Goal: Information Seeking & Learning: Learn about a topic

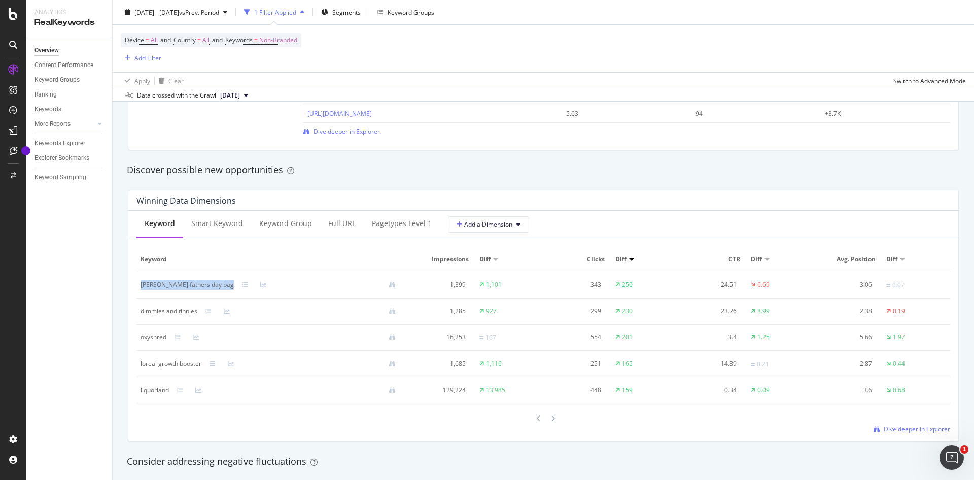
scroll to position [812, 0]
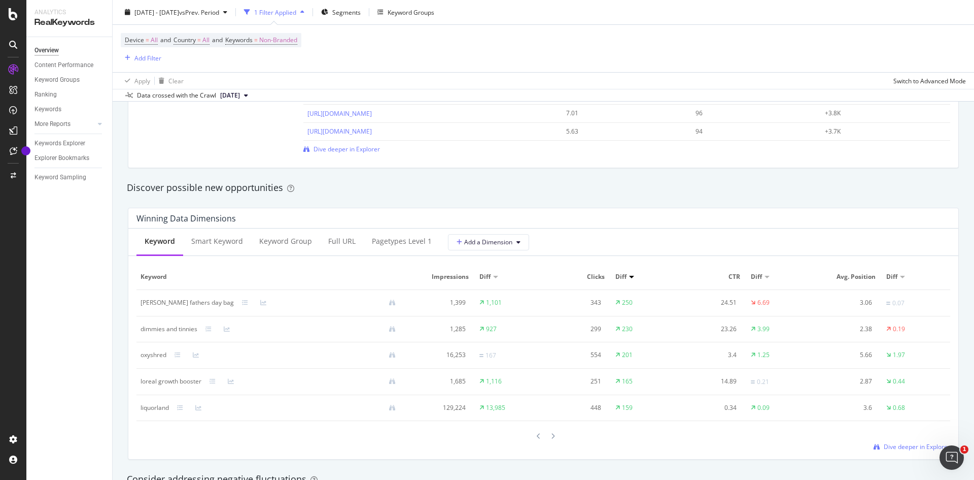
click at [217, 382] on div at bounding box center [219, 381] width 18 height 6
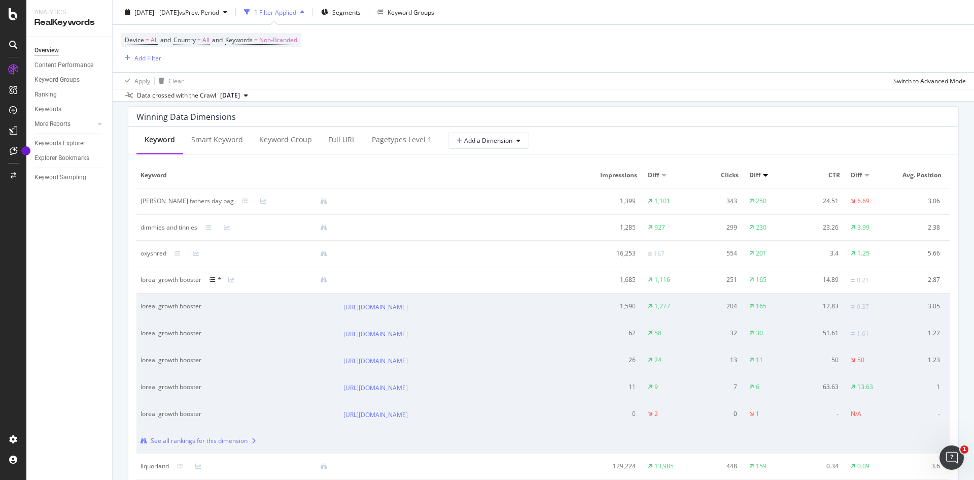
scroll to position [863, 0]
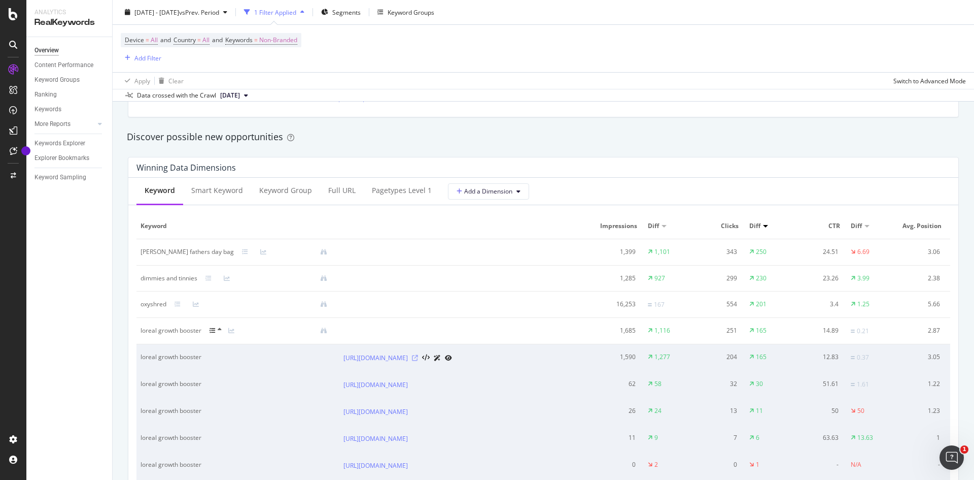
click at [418, 361] on icon at bounding box center [415, 358] width 6 height 6
drag, startPoint x: 202, startPoint y: 332, endPoint x: 141, endPoint y: 333, distance: 61.4
click at [141, 333] on div "loreal growth booster" at bounding box center [238, 330] width 195 height 9
copy div "loreal growth booster"
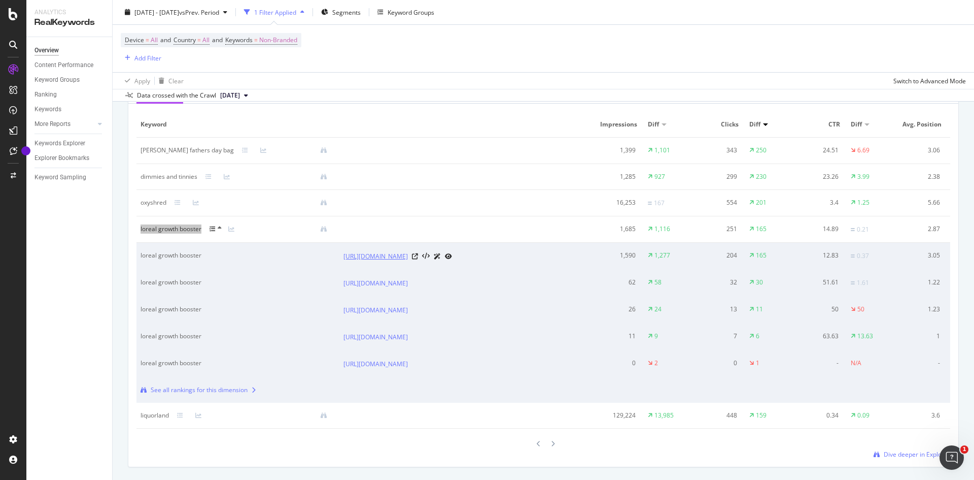
scroll to position [1015, 0]
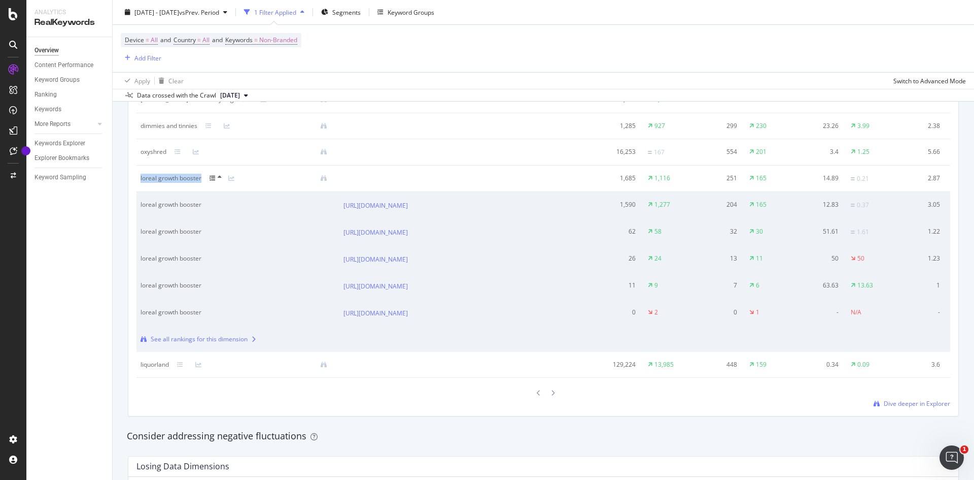
click at [218, 178] on icon at bounding box center [220, 177] width 4 height 6
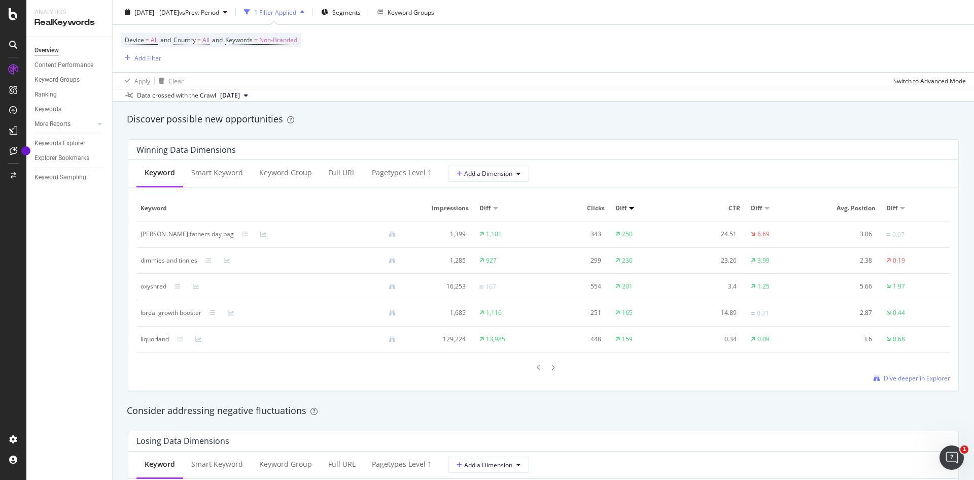
scroll to position [863, 0]
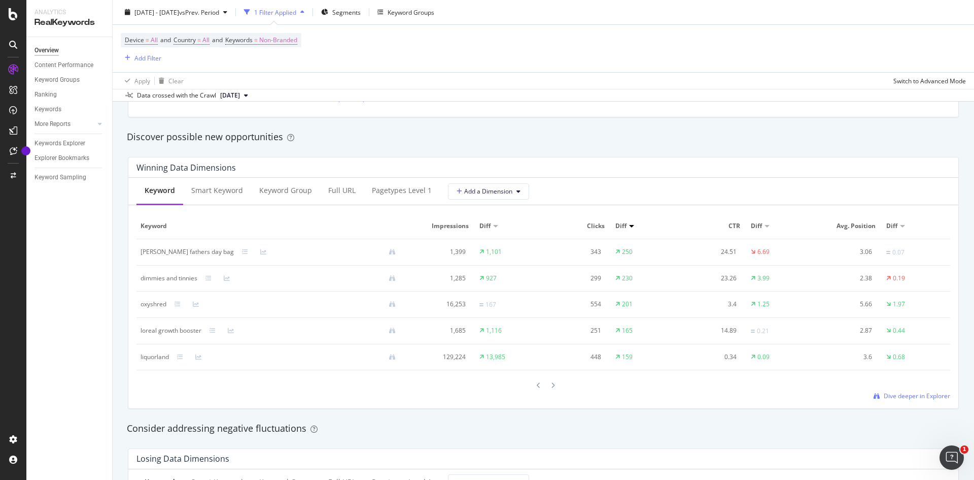
click at [177, 354] on div at bounding box center [286, 357] width 235 height 7
click at [180, 354] on icon at bounding box center [180, 357] width 6 height 6
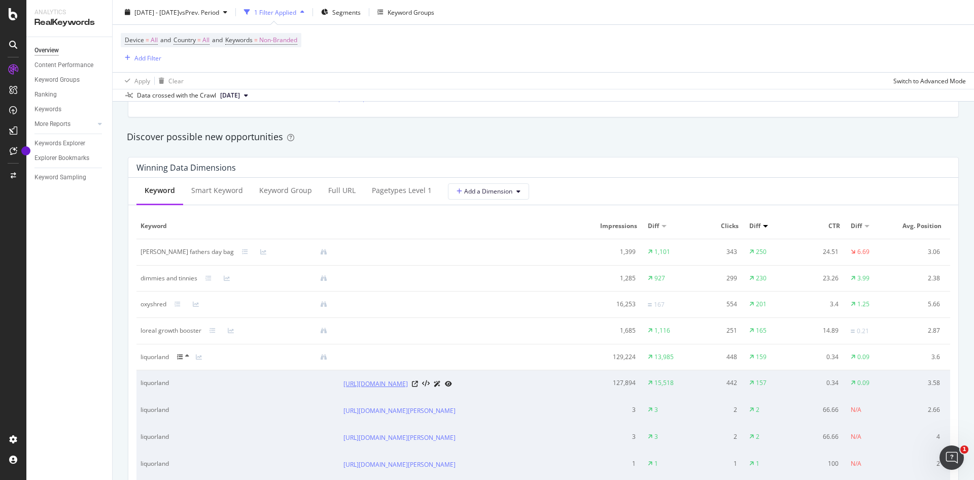
click at [408, 382] on link "https://www.coles.com.au/browse/liquorland" at bounding box center [376, 384] width 64 height 10
click at [183, 354] on icon at bounding box center [180, 357] width 6 height 6
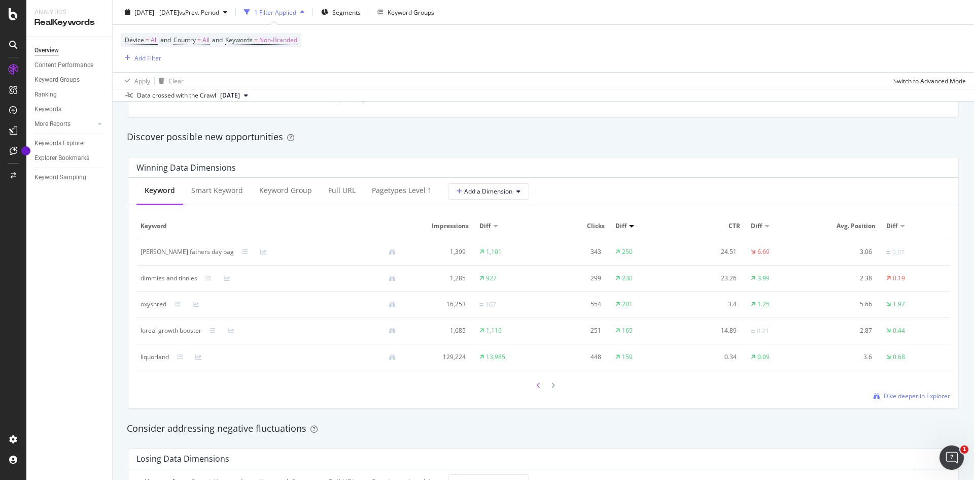
click at [539, 385] on div at bounding box center [538, 385] width 9 height 14
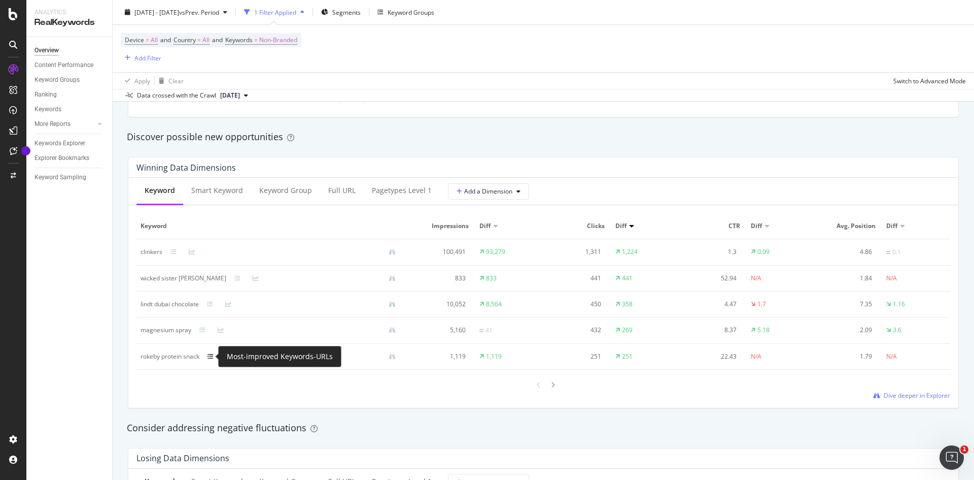
click at [212, 356] on icon at bounding box center [211, 356] width 6 height 6
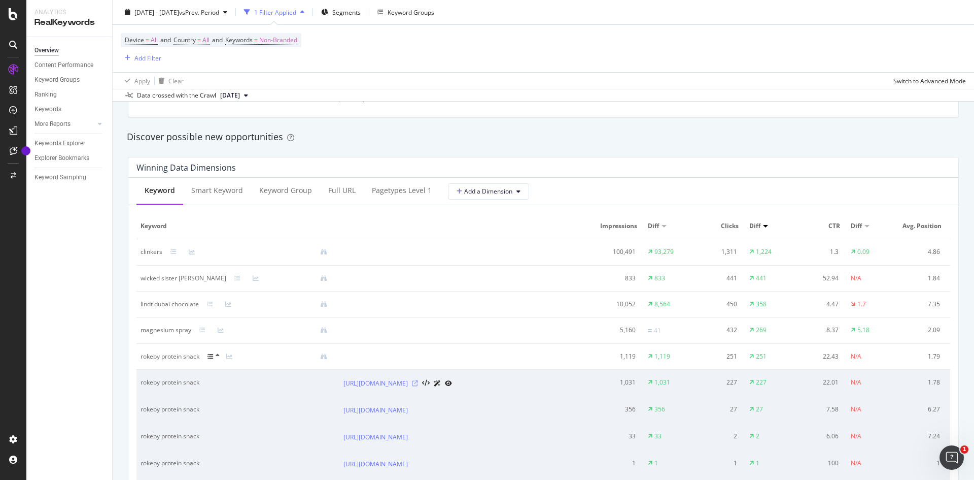
click at [418, 383] on icon at bounding box center [415, 383] width 6 height 6
click at [219, 350] on td "rokeby protein snack" at bounding box center [237, 357] width 203 height 26
click at [213, 354] on icon at bounding box center [211, 356] width 6 height 6
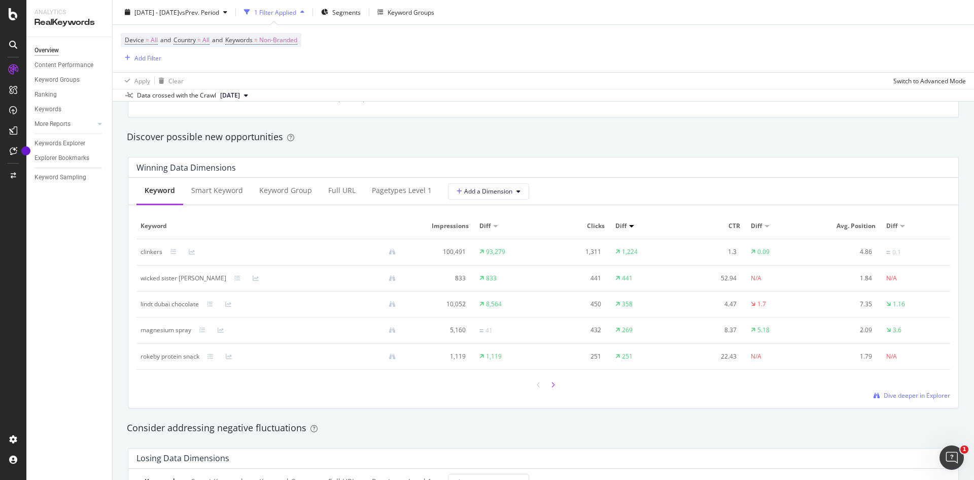
click at [551, 386] on icon at bounding box center [553, 385] width 4 height 6
click at [208, 255] on icon at bounding box center [207, 252] width 6 height 6
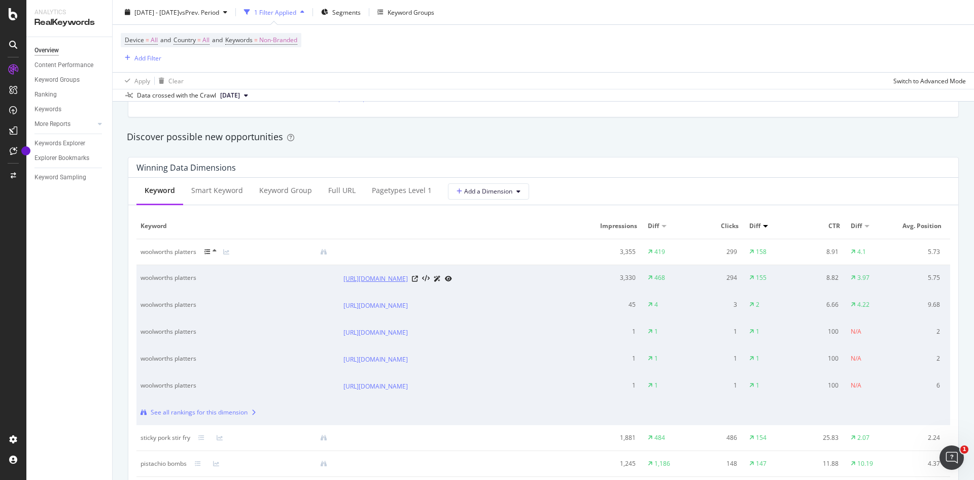
click at [379, 280] on link "https://www.coles.com.au/offers/workplace-catering-hub/platters" at bounding box center [376, 278] width 64 height 10
click at [408, 311] on link "https://www.coles.com.au/browse/deli/pre-made-platters" at bounding box center [376, 305] width 64 height 10
click at [211, 250] on icon at bounding box center [207, 252] width 6 height 6
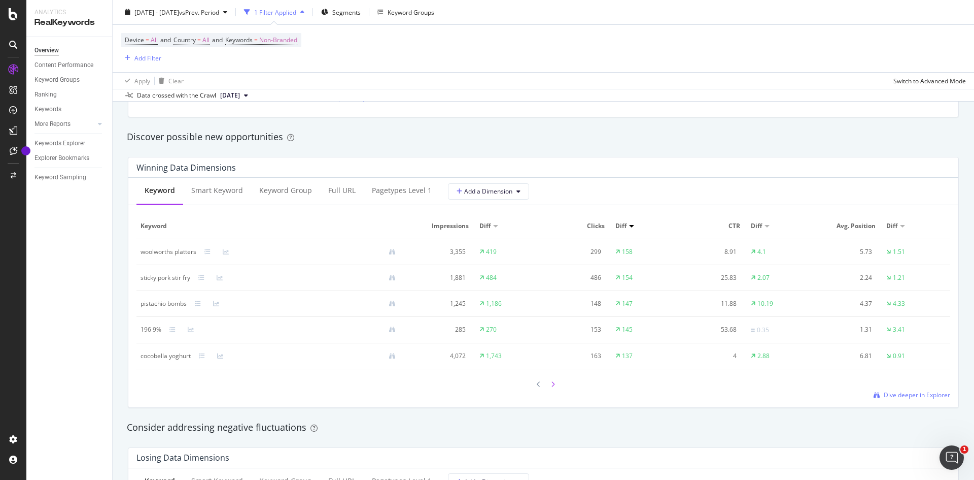
click at [549, 382] on div at bounding box center [553, 384] width 9 height 14
click at [549, 383] on div at bounding box center [553, 384] width 9 height 14
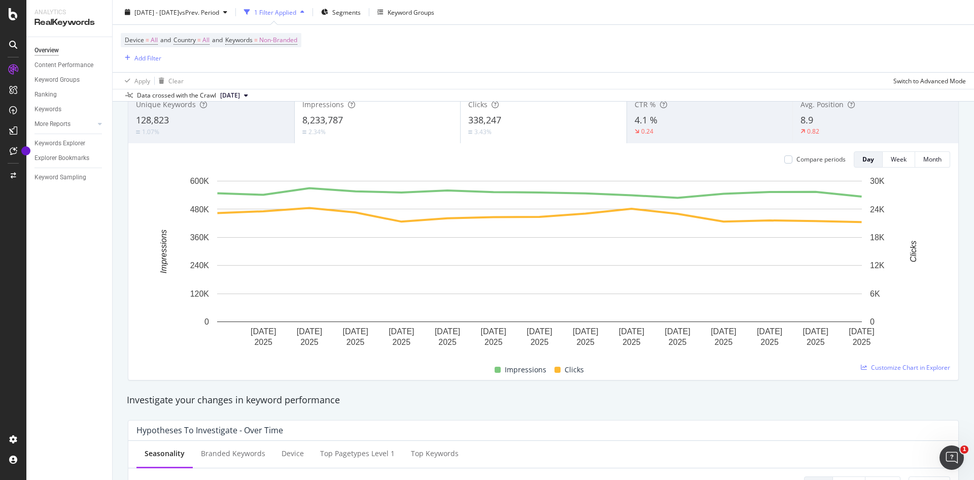
scroll to position [0, 0]
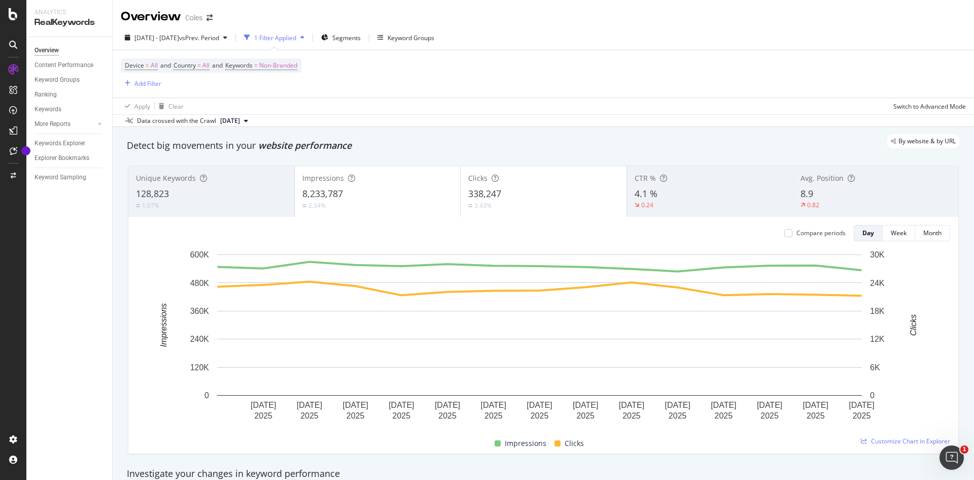
click at [240, 121] on span "2025 Sep. 6th" at bounding box center [230, 120] width 20 height 9
click at [240, 122] on span "2025 Sep. 6th" at bounding box center [230, 120] width 20 height 9
